Goal: Task Accomplishment & Management: Use online tool/utility

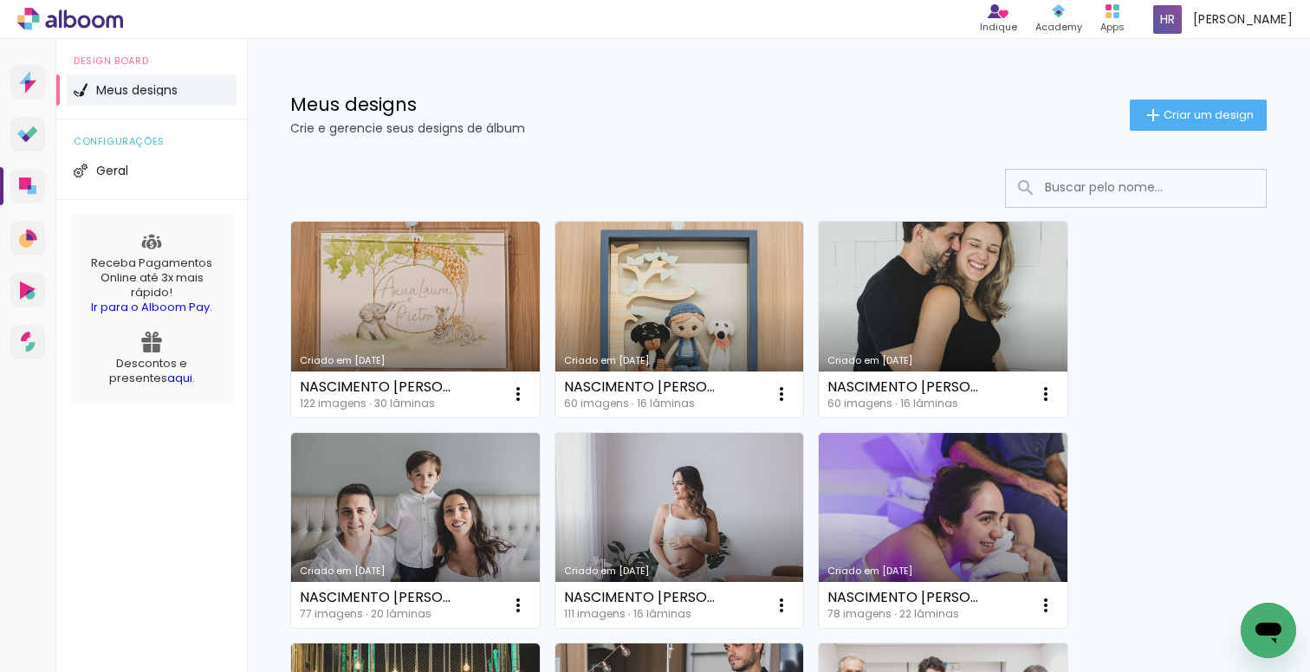
click at [1080, 189] on input at bounding box center [1159, 188] width 247 height 36
click at [1130, 192] on input at bounding box center [1159, 188] width 247 height 36
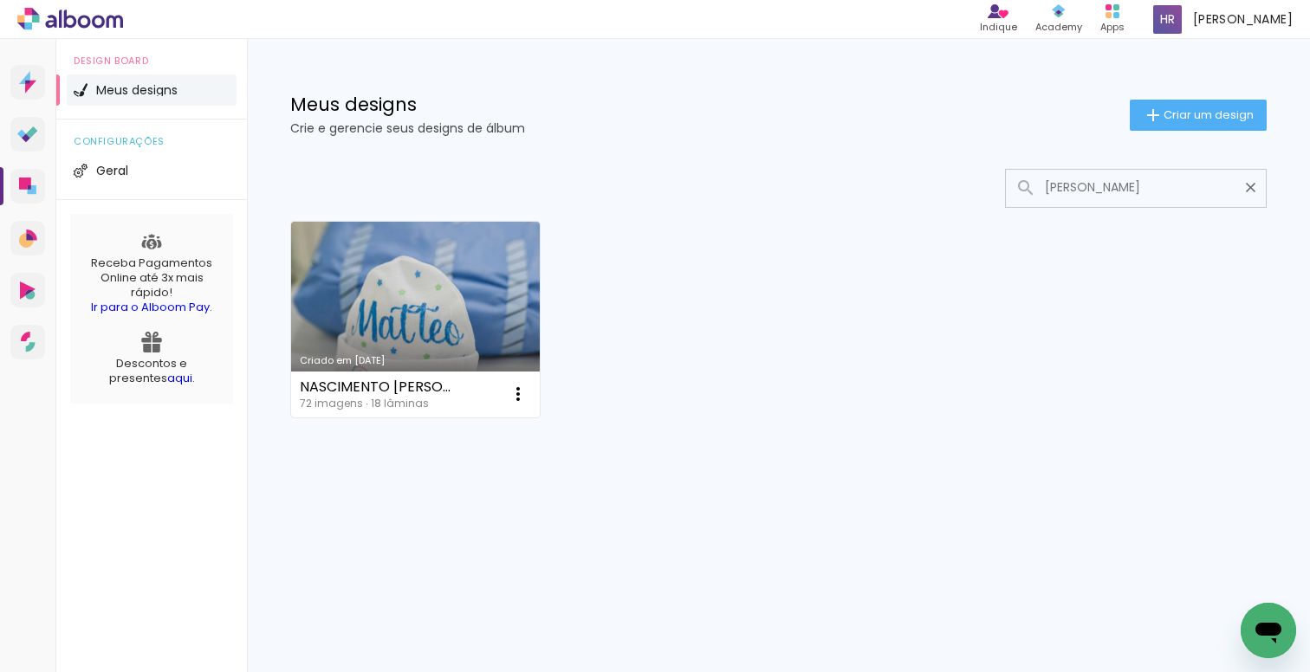
type input "[PERSON_NAME]"
type paper-input "[PERSON_NAME]"
click at [449, 352] on link "Criado em [DATE]" at bounding box center [415, 320] width 249 height 196
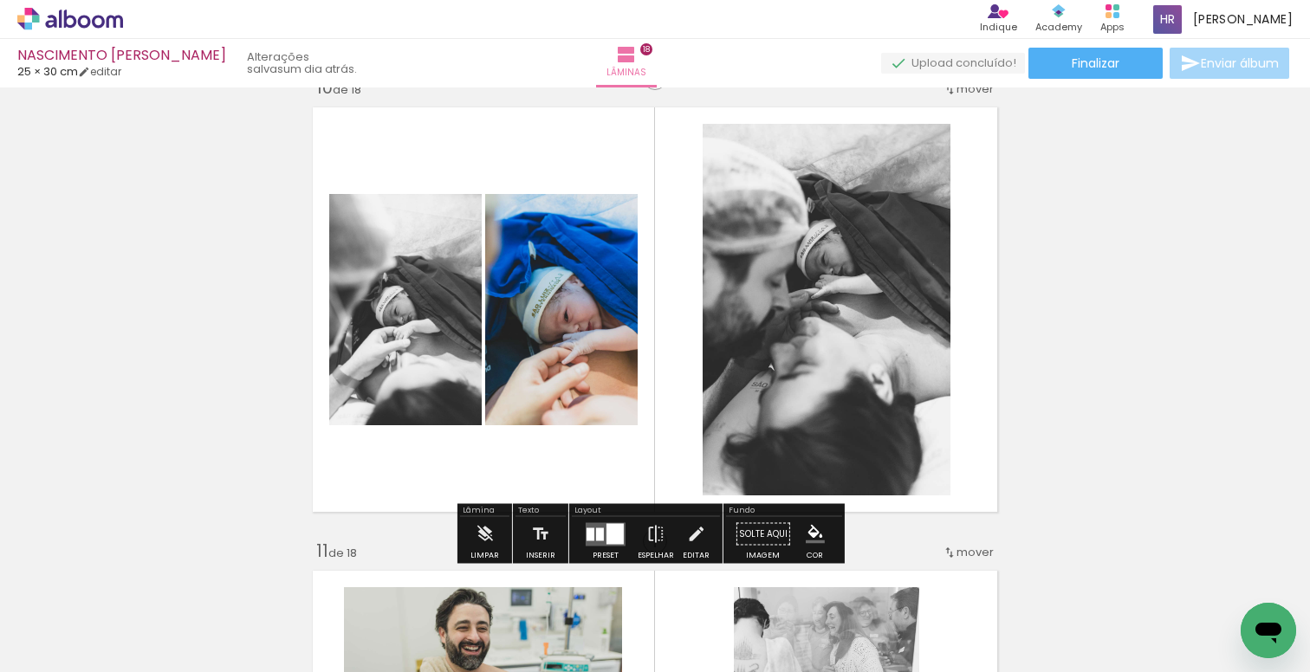
scroll to position [4205, 0]
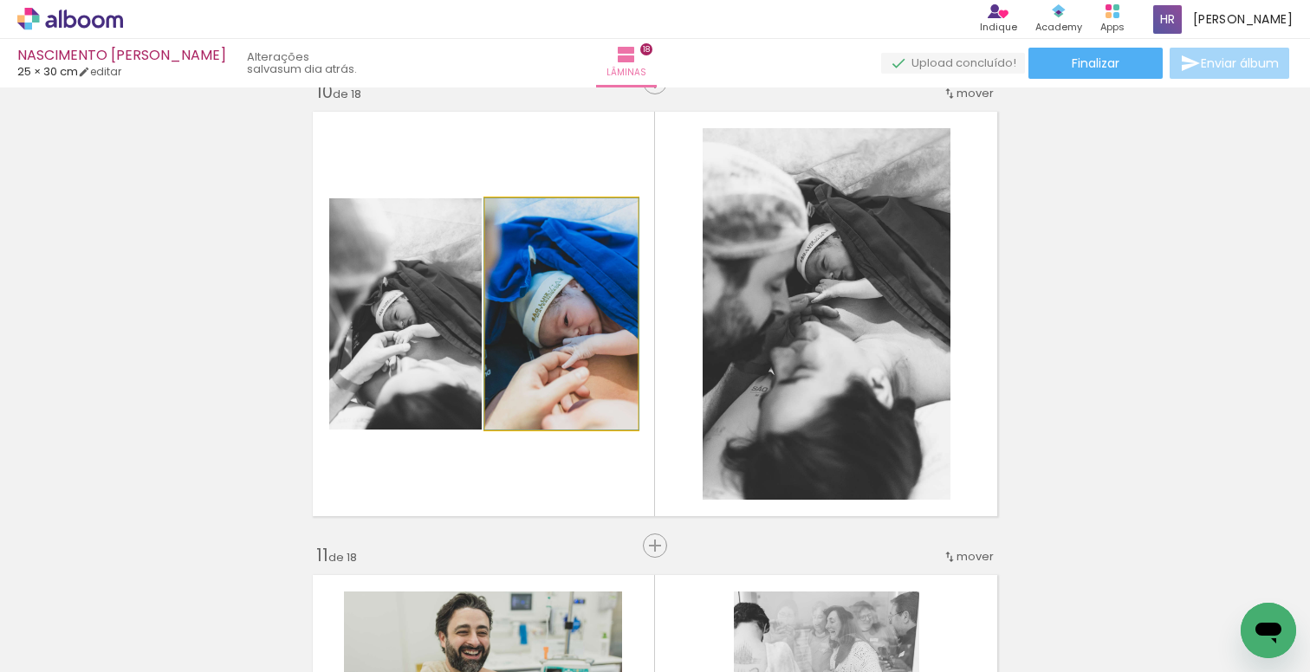
click at [593, 333] on quentale-photo at bounding box center [561, 313] width 152 height 231
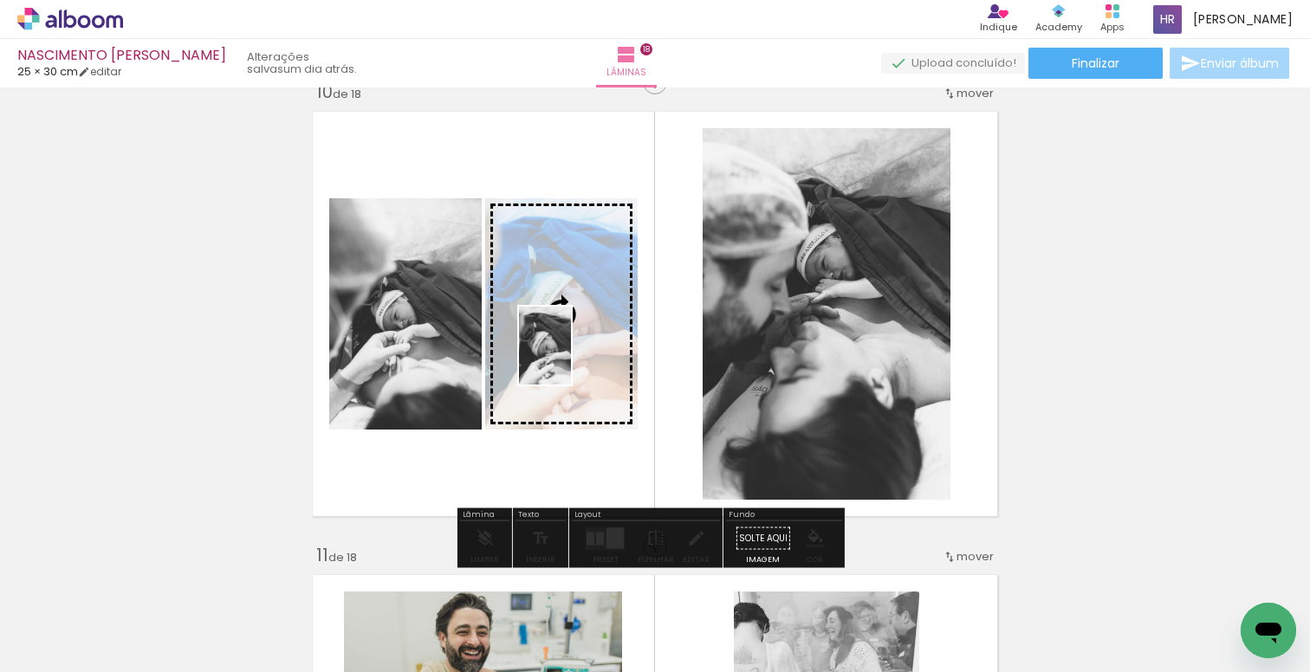
drag, startPoint x: 656, startPoint y: 600, endPoint x: 571, endPoint y: 359, distance: 256.2
click at [571, 359] on quentale-workspace at bounding box center [655, 336] width 1310 height 672
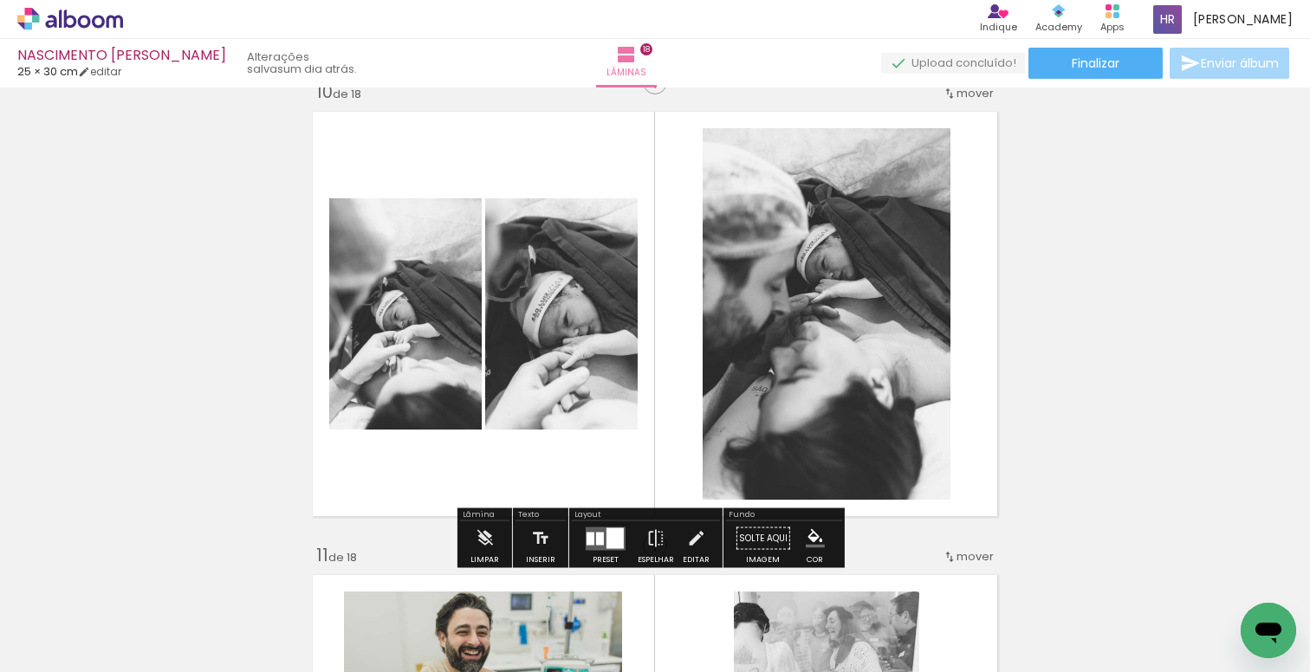
click at [1098, 286] on div "Inserir lâmina 1 de 18 Inserir lâmina 2 de 18 Inserir lâmina 3 de 18 Inserir lâ…" at bounding box center [655, 292] width 1310 height 8807
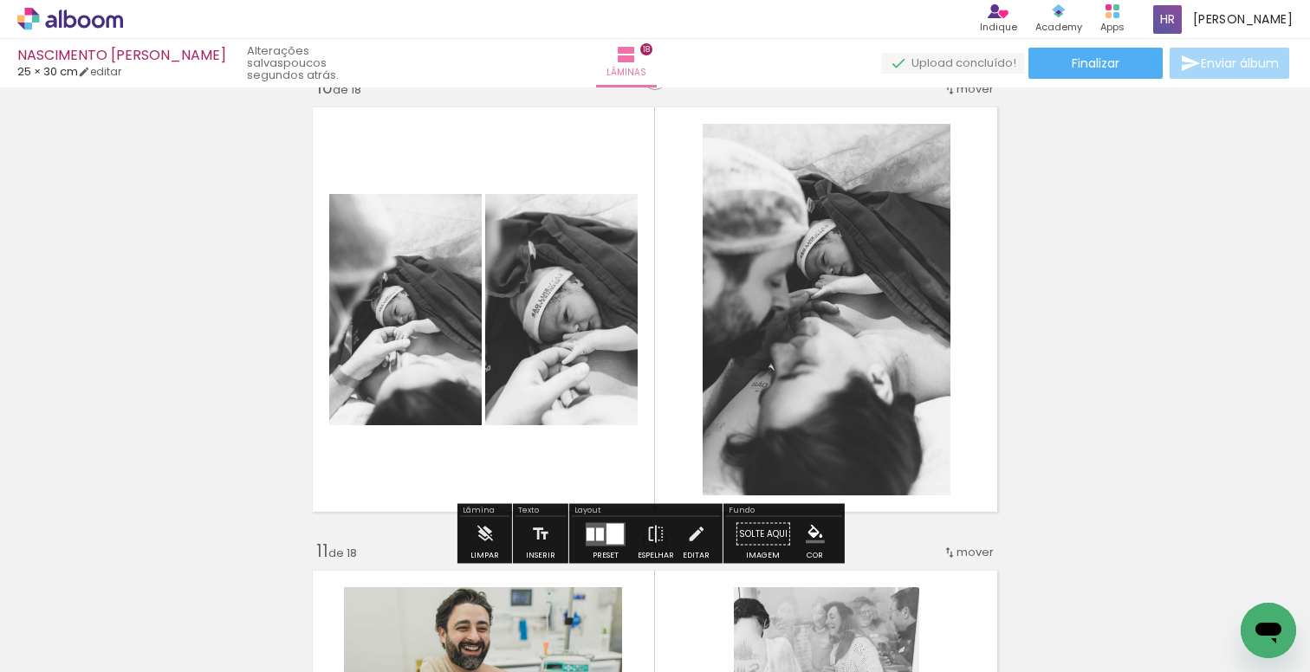
scroll to position [4220, 0]
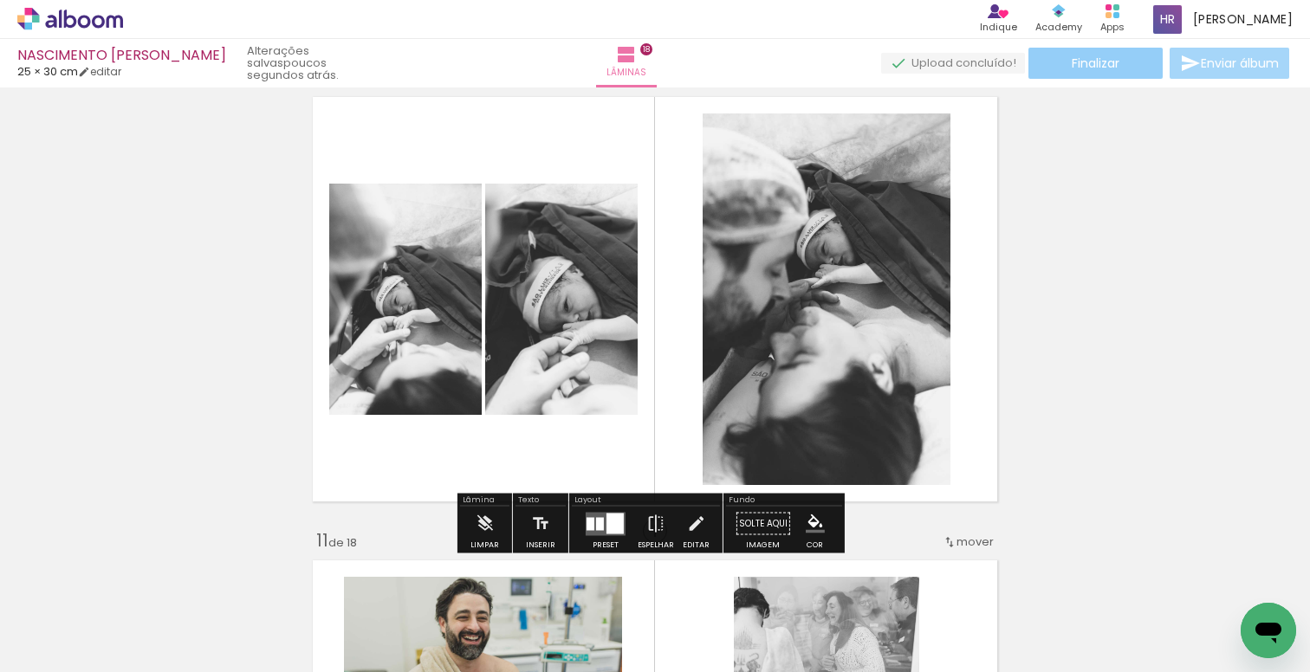
click at [1079, 49] on paper-button "Finalizar" at bounding box center [1095, 63] width 134 height 31
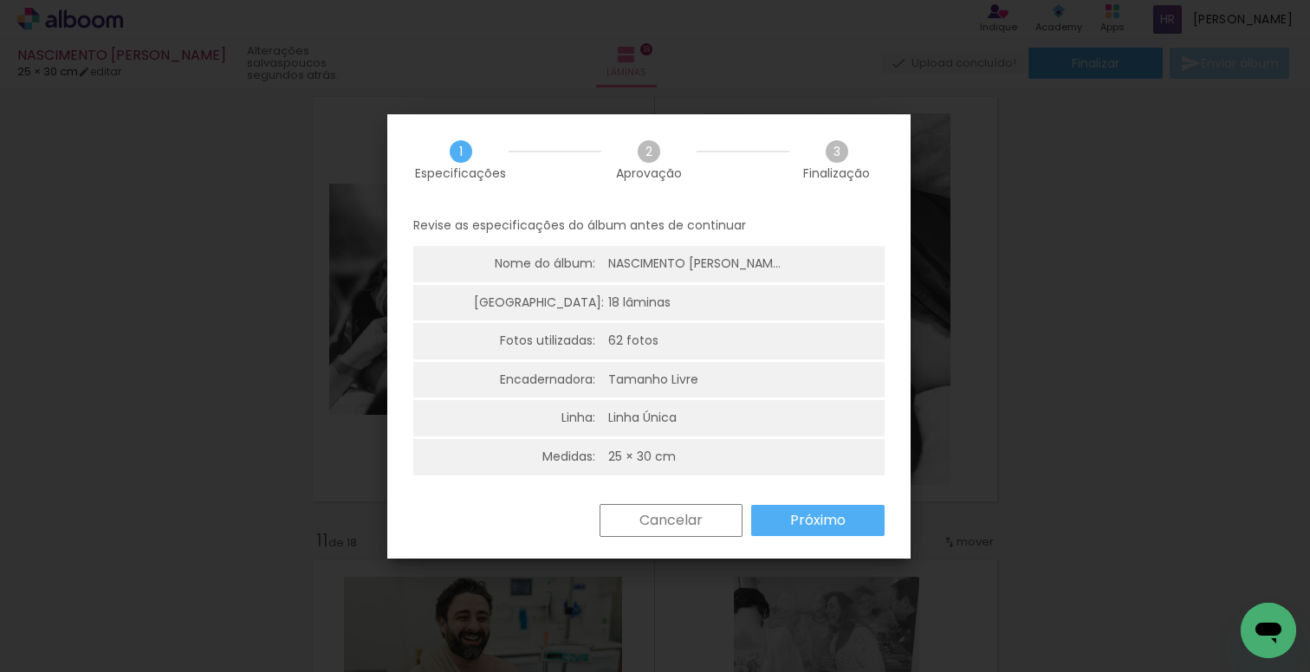
click at [0, 0] on slot "Próximo" at bounding box center [0, 0] width 0 height 0
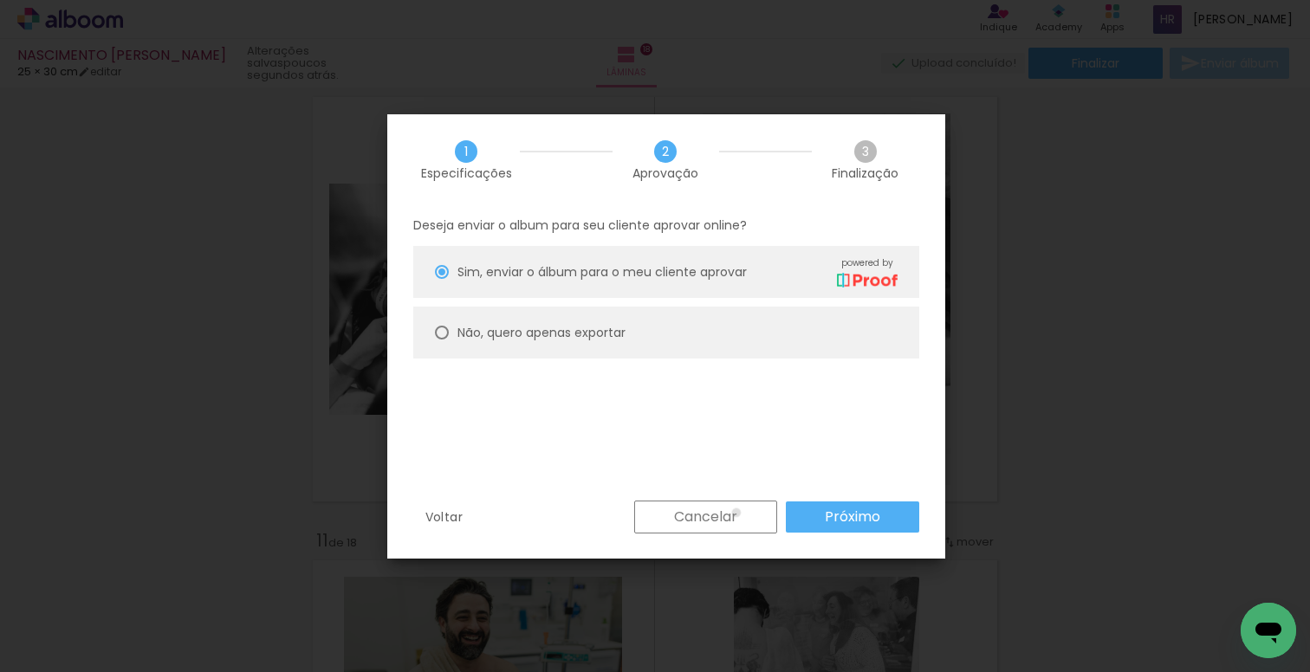
click at [0, 0] on slot "Cancelar" at bounding box center [0, 0] width 0 height 0
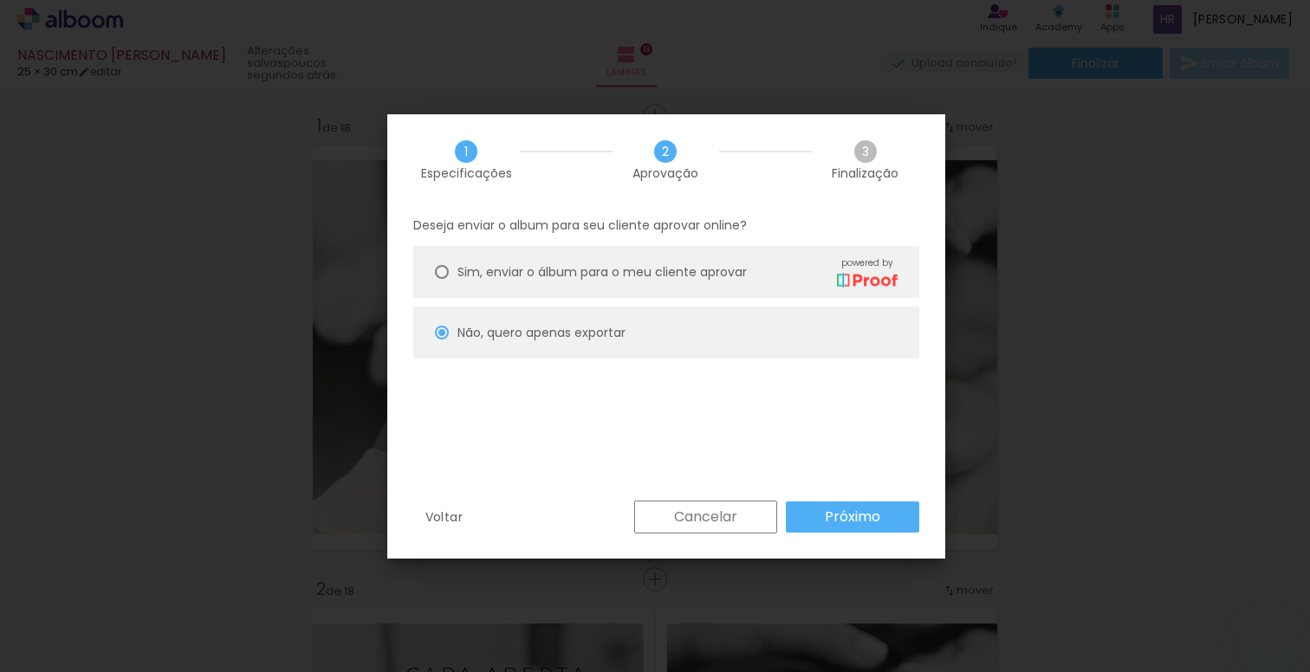
click at [0, 0] on slot "Próximo" at bounding box center [0, 0] width 0 height 0
type input "Alta, 300 DPI"
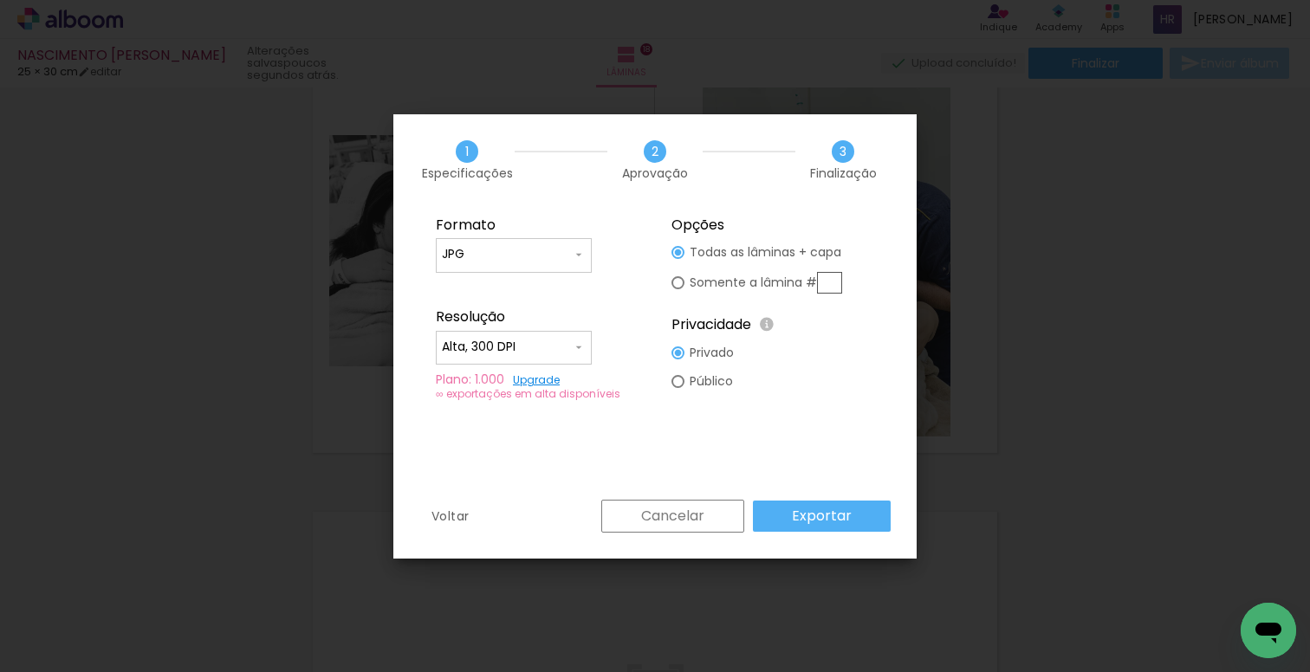
scroll to position [0, 5823]
click at [865, 520] on paper-button "Exportar" at bounding box center [822, 516] width 138 height 31
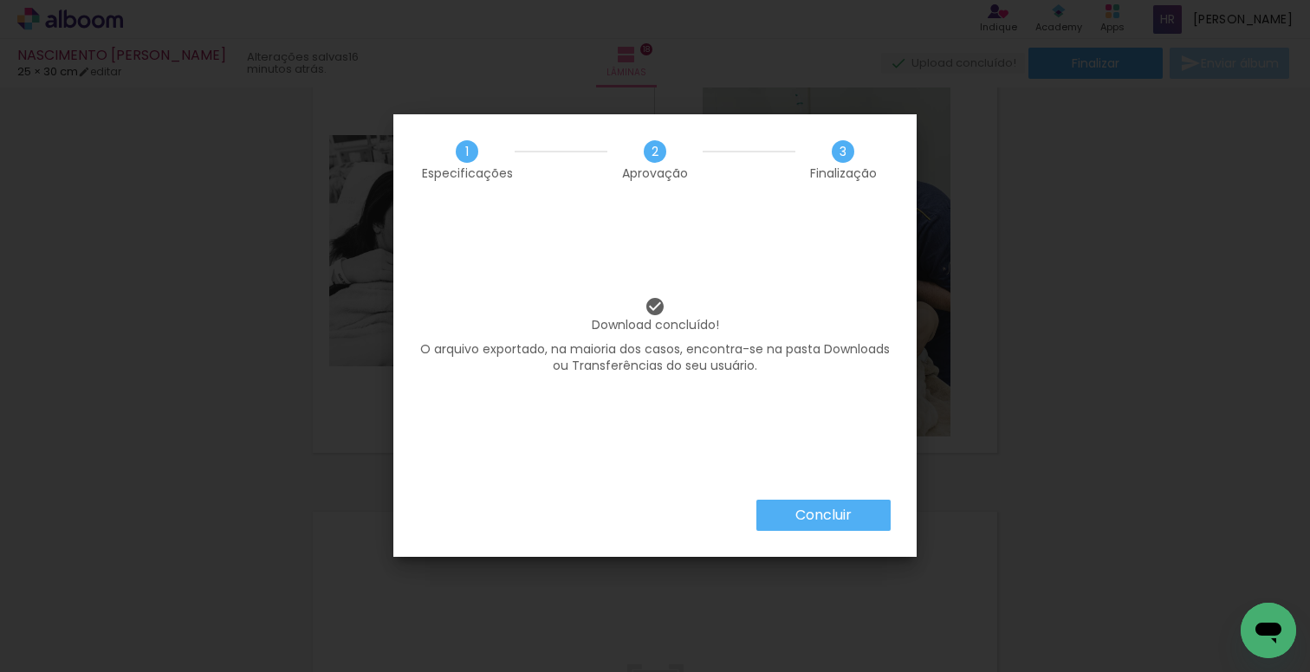
scroll to position [0, 5823]
click at [0, 0] on slot "Concluir" at bounding box center [0, 0] width 0 height 0
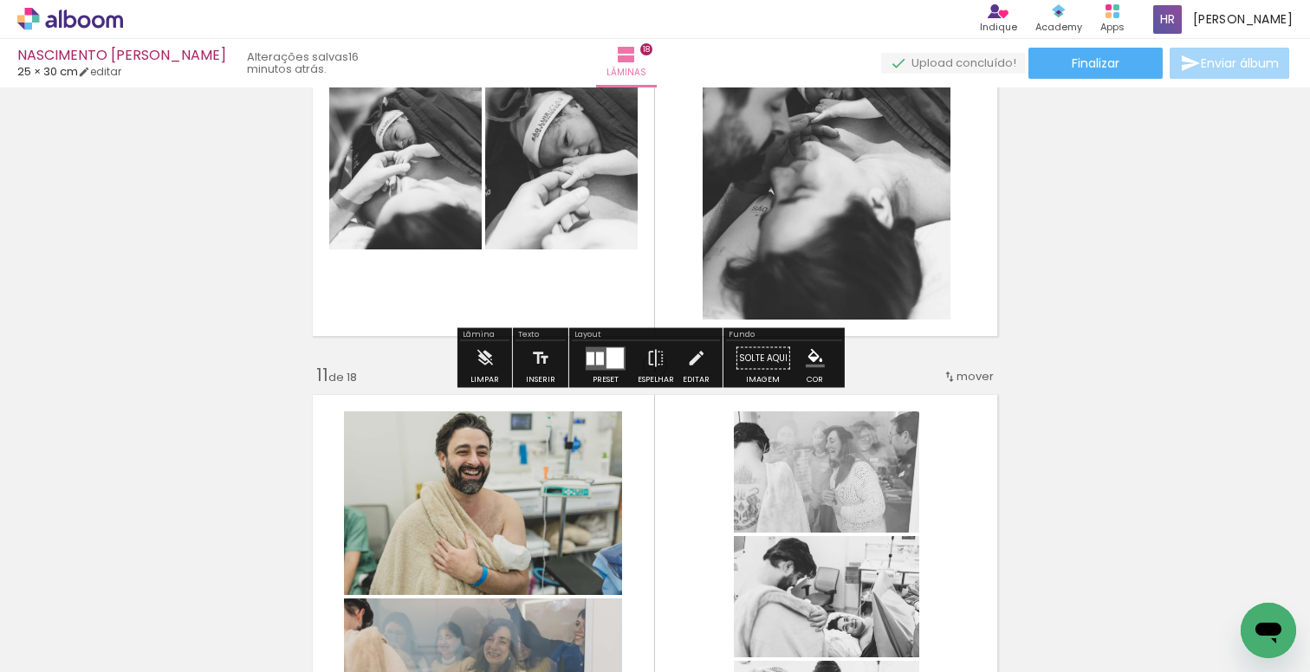
scroll to position [4383, 0]
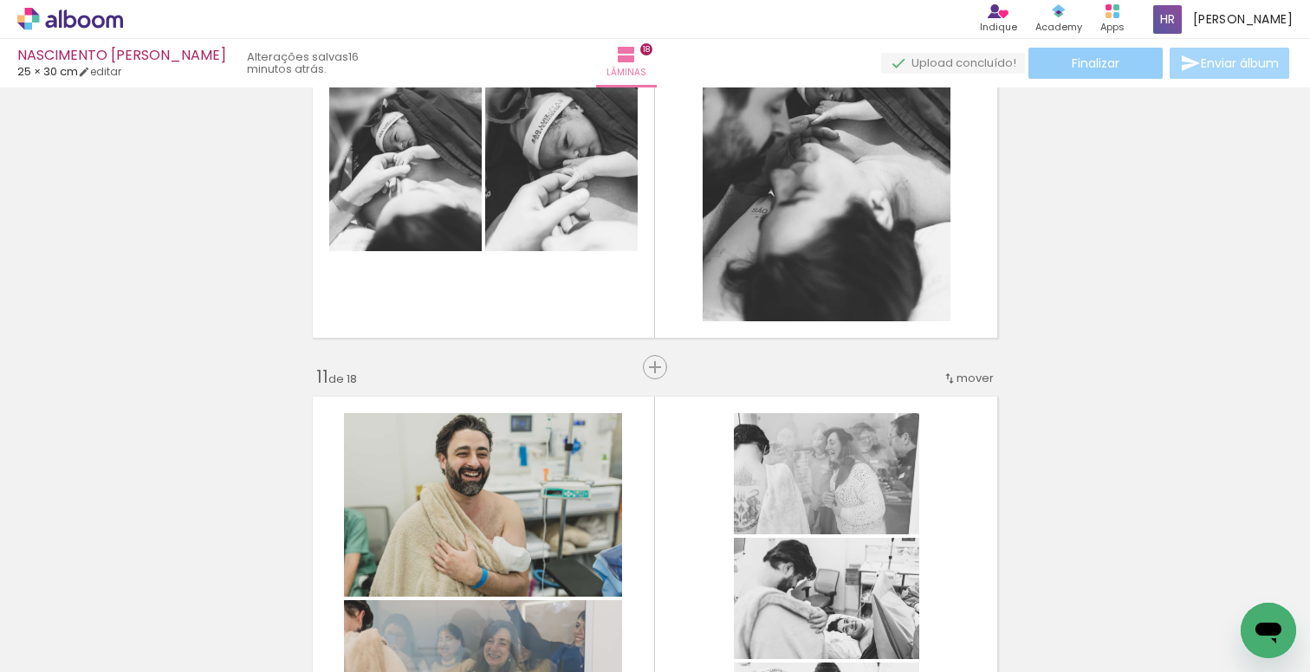
click at [1078, 64] on span "Finalizar" at bounding box center [1096, 63] width 48 height 12
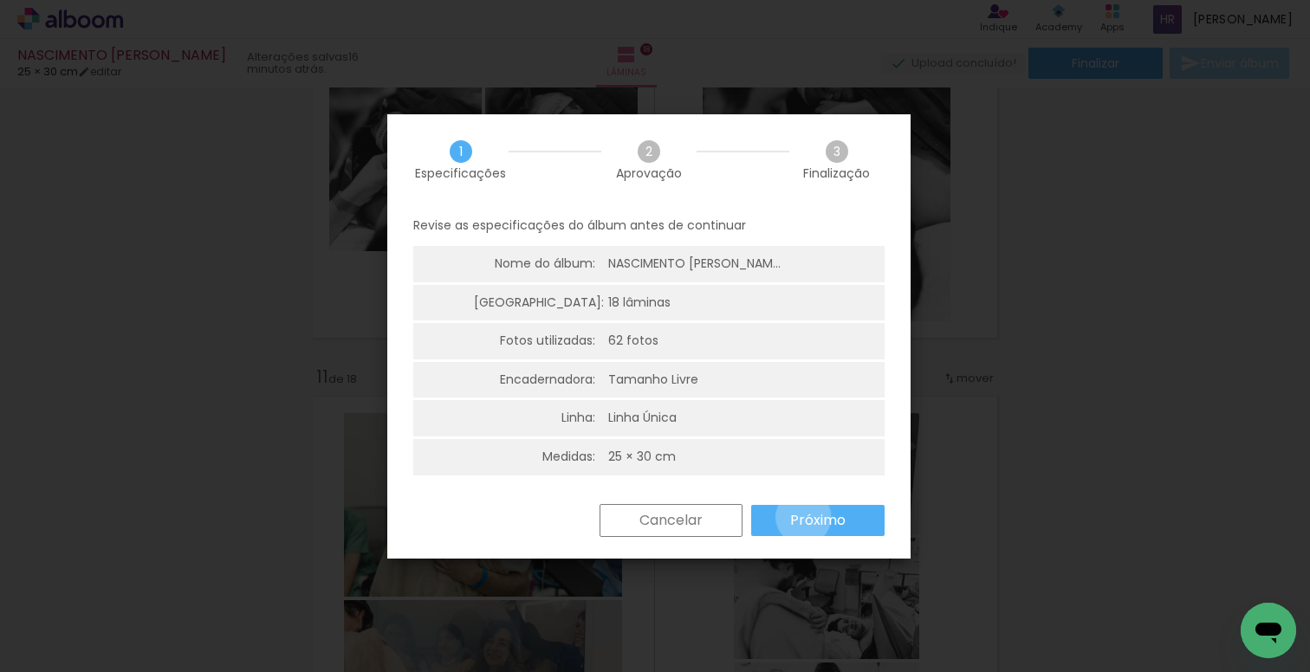
click at [0, 0] on slot "Próximo" at bounding box center [0, 0] width 0 height 0
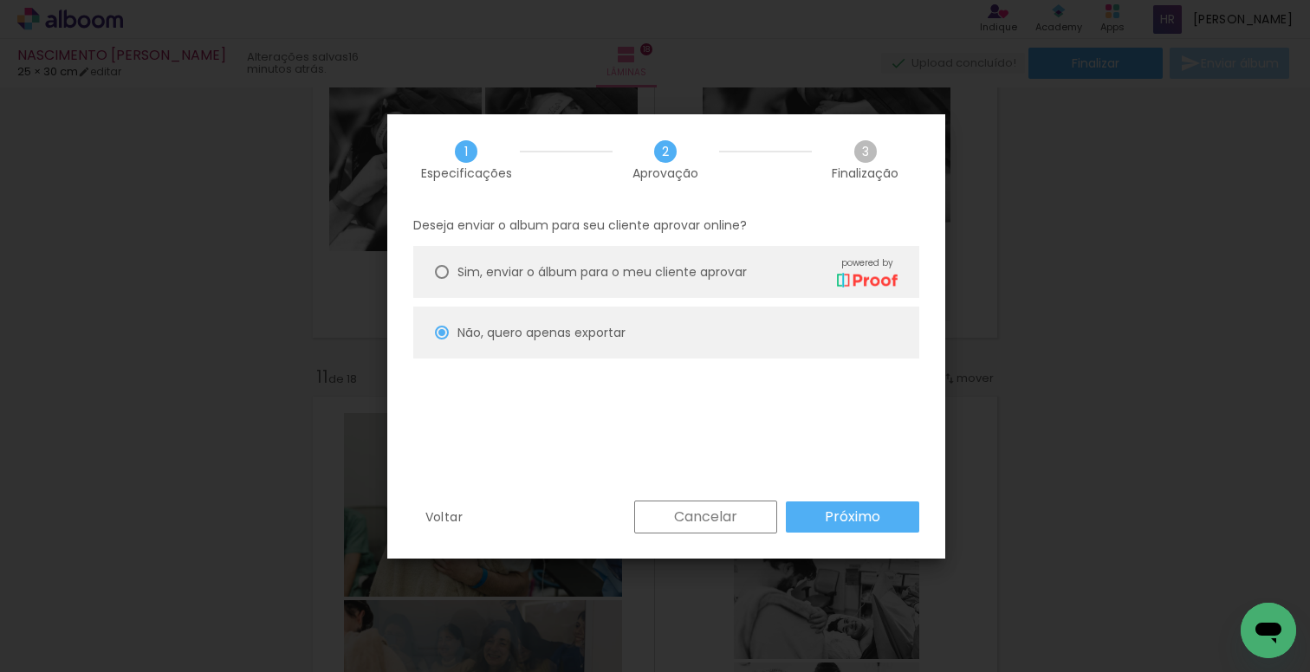
click at [698, 286] on div "Sim, enviar o álbum para o meu cliente aprovar powered by" at bounding box center [677, 271] width 440 height 30
type paper-radio-button "on"
click at [0, 0] on slot "Próximo" at bounding box center [0, 0] width 0 height 0
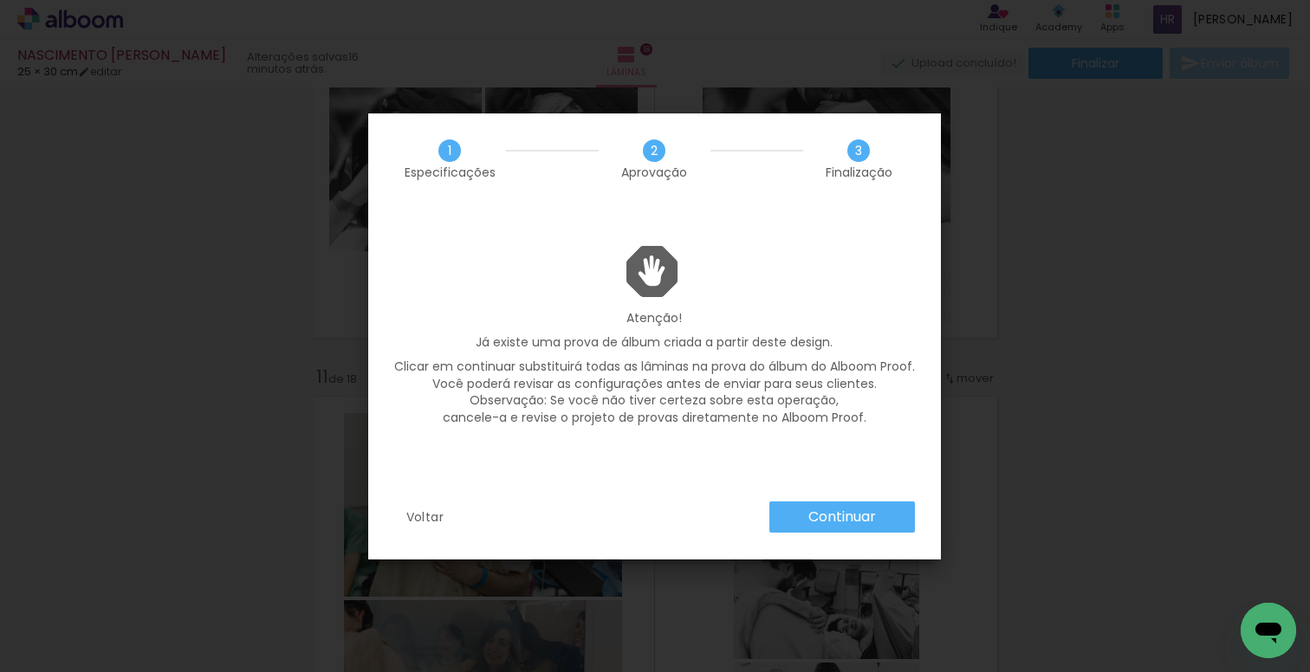
click at [0, 0] on slot "Continuar" at bounding box center [0, 0] width 0 height 0
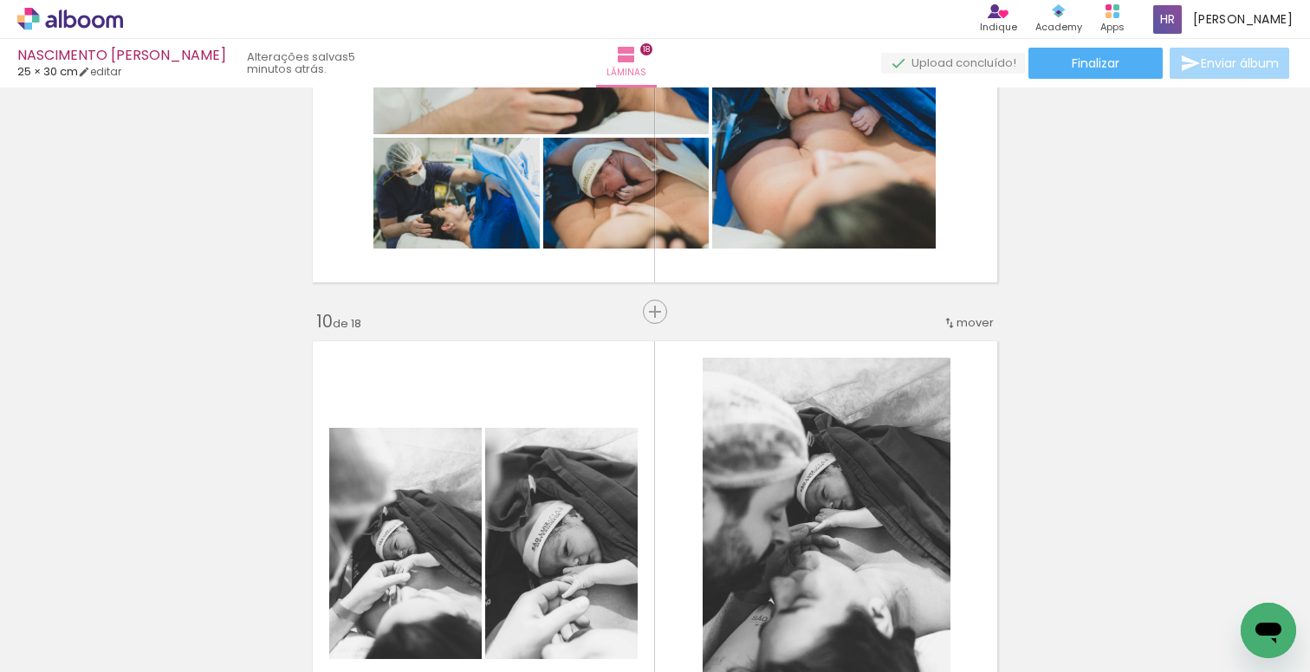
scroll to position [3521, 0]
